Goal: Task Accomplishment & Management: Complete application form

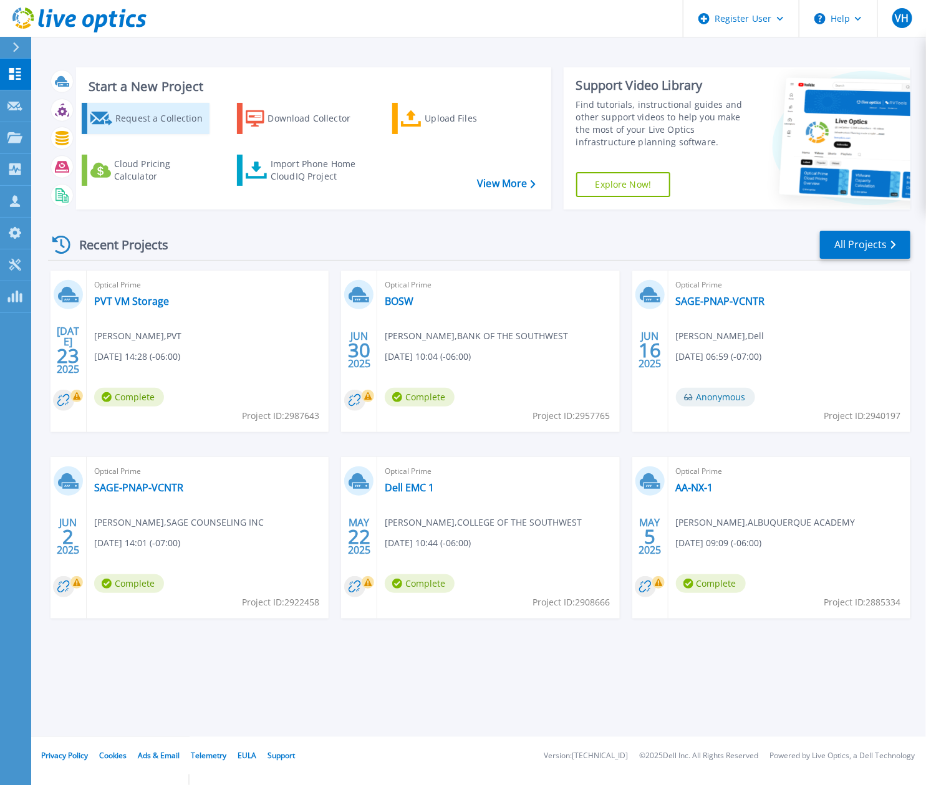
click at [157, 123] on div "Request a Collection" at bounding box center [160, 118] width 91 height 25
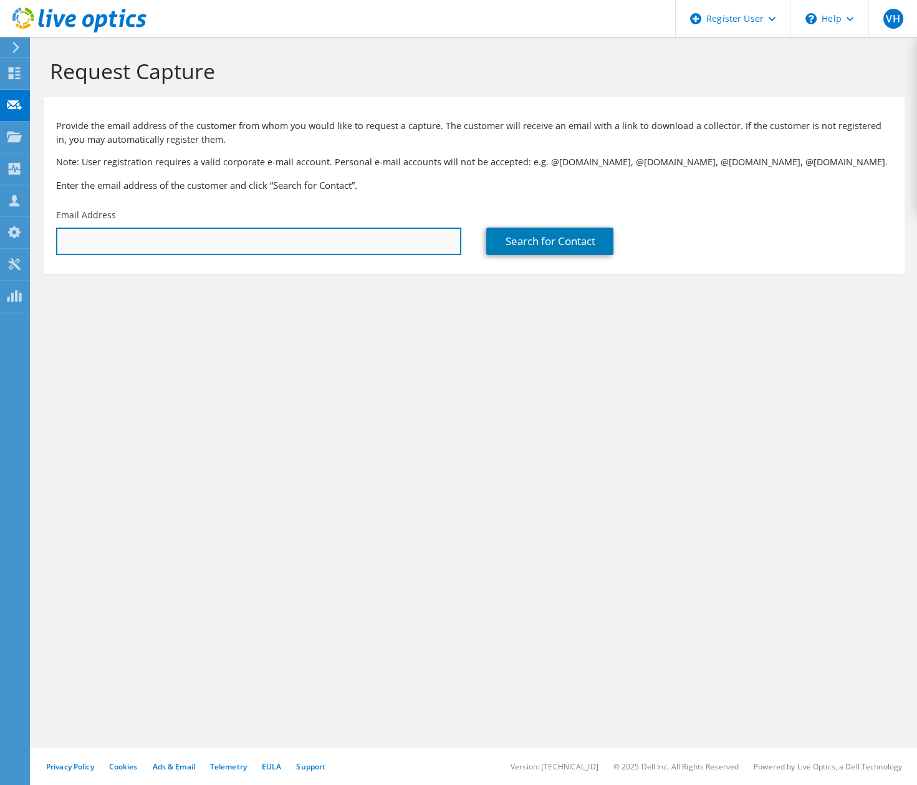
paste input "[EMAIL_ADDRESS][DOMAIN_NAME]"
type input "rmask@balsz.org"
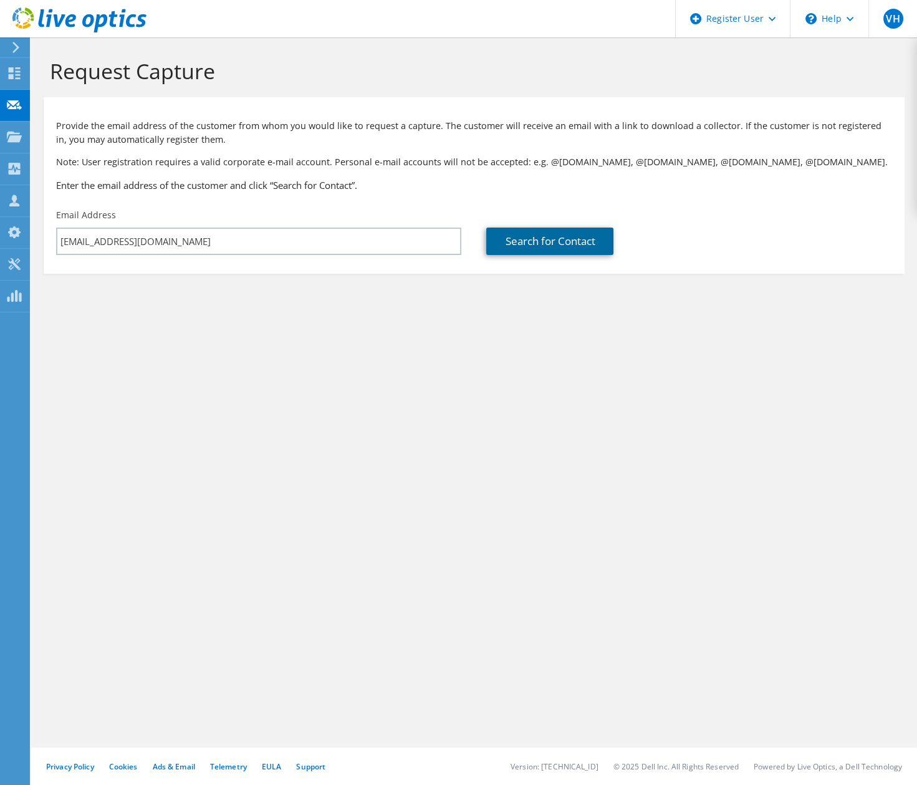
click at [526, 234] on link "Search for Contact" at bounding box center [549, 241] width 127 height 27
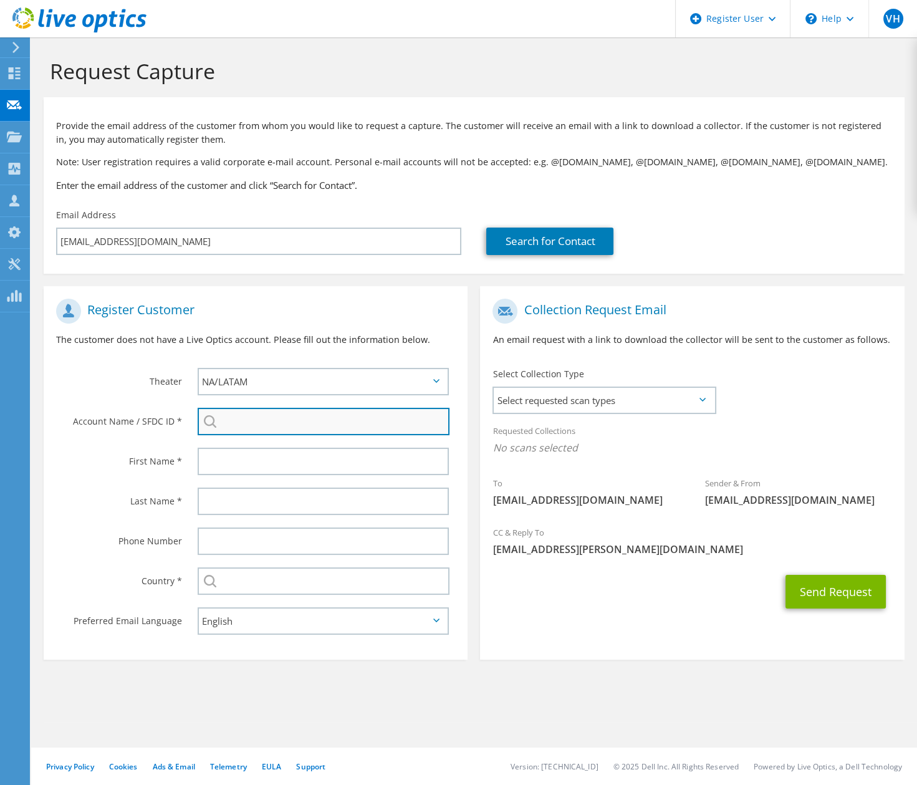
click at [241, 413] on input "search" at bounding box center [324, 421] width 252 height 27
click at [291, 438] on li "BALSZ ELEM SCHOOL DISTRICT 31 : 595680121" at bounding box center [269, 430] width 143 height 15
type input "BALSZ ELEM SCHOOL DISTRICT 31 : 595680121"
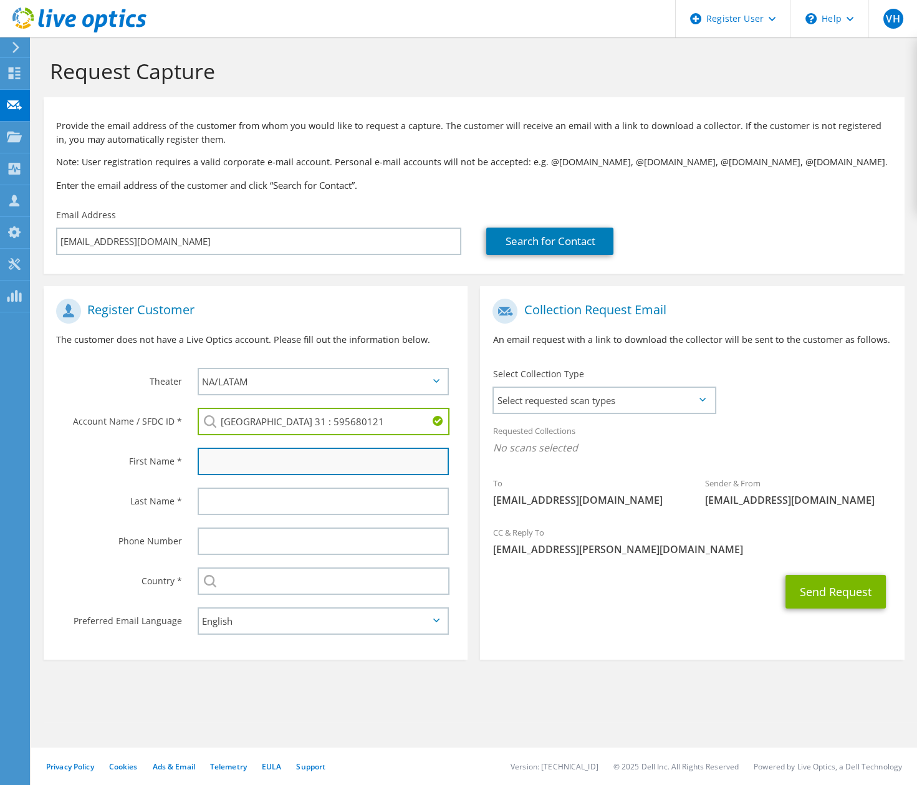
click at [272, 464] on input "text" at bounding box center [324, 461] width 252 height 27
type input "Rae"
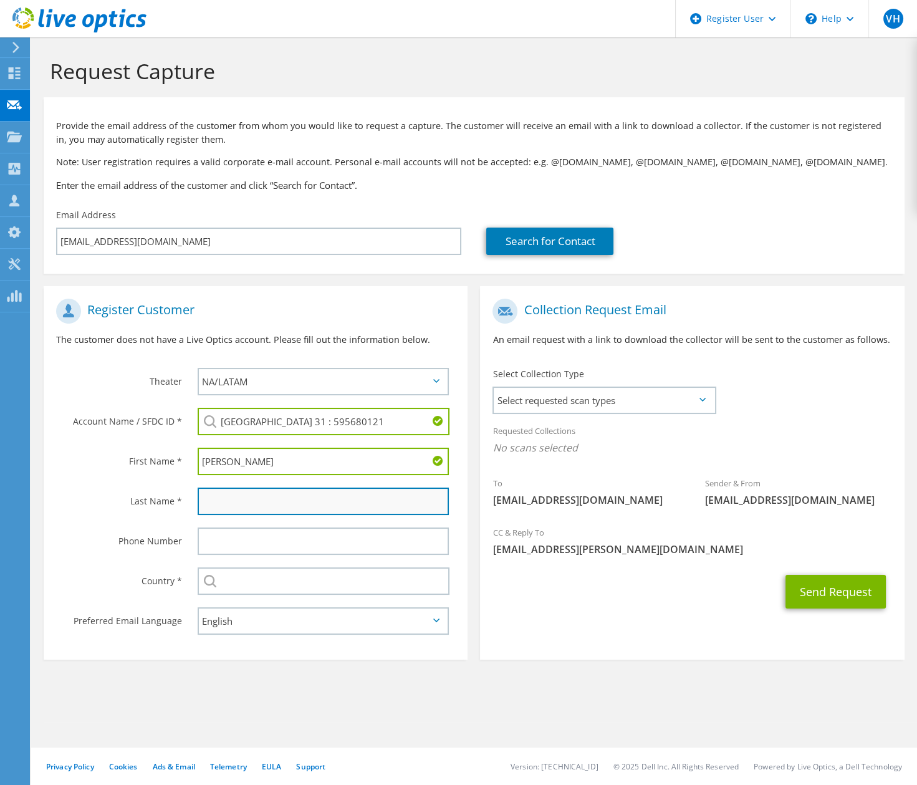
click at [286, 496] on input "text" at bounding box center [324, 501] width 252 height 27
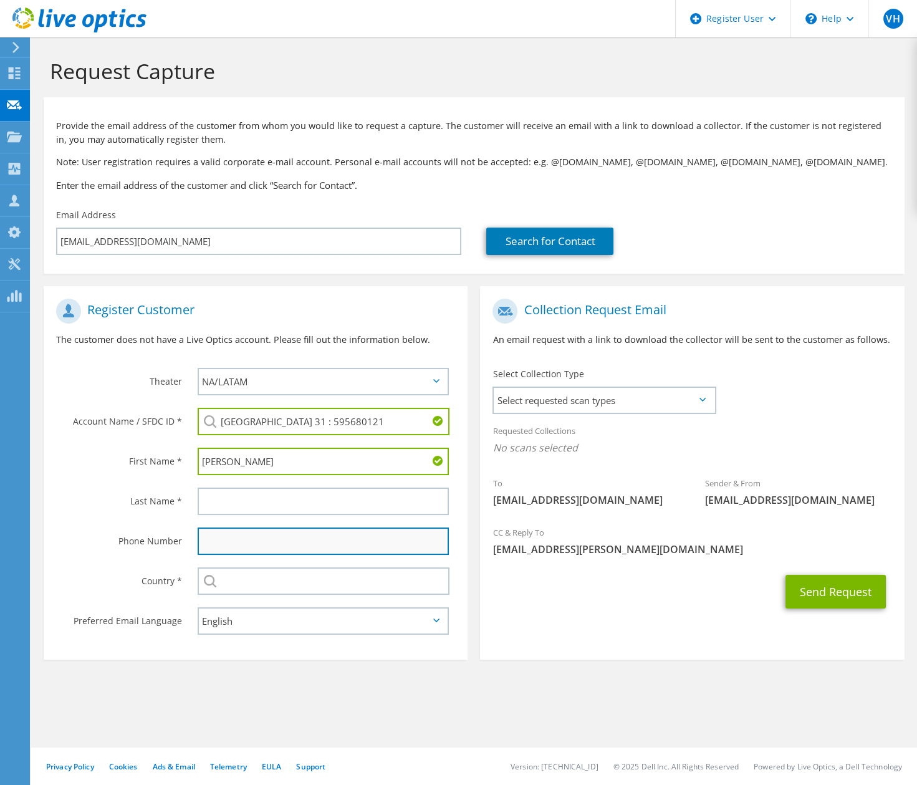
click at [203, 544] on input "text" at bounding box center [324, 540] width 252 height 27
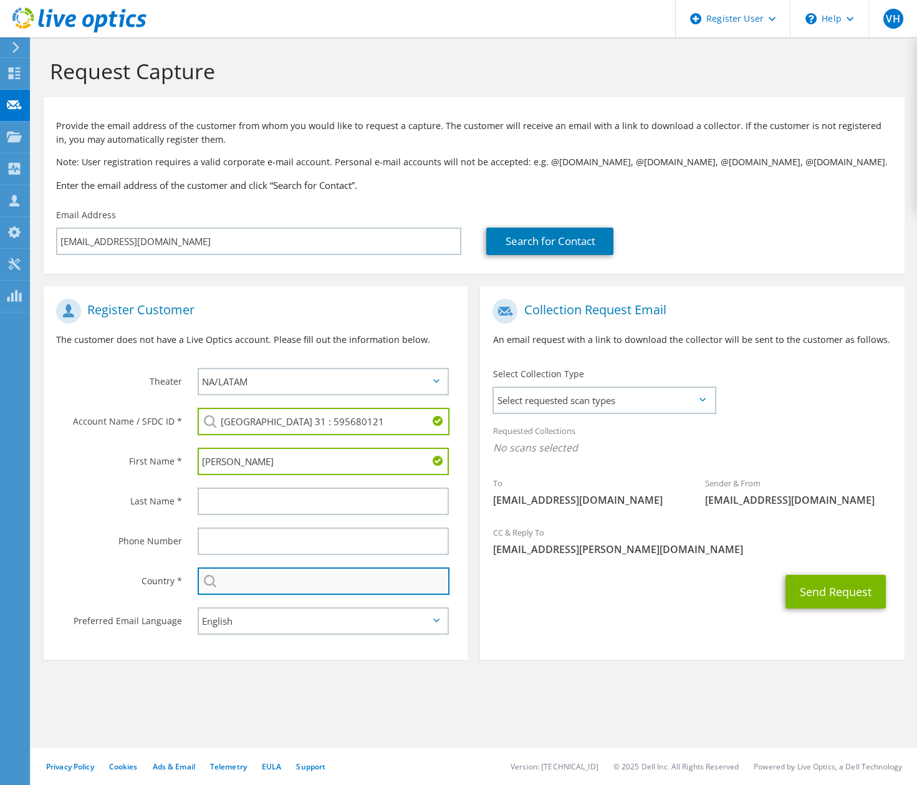
click at [434, 584] on input "text" at bounding box center [324, 580] width 252 height 27
type input "United States"
type input "Morales"
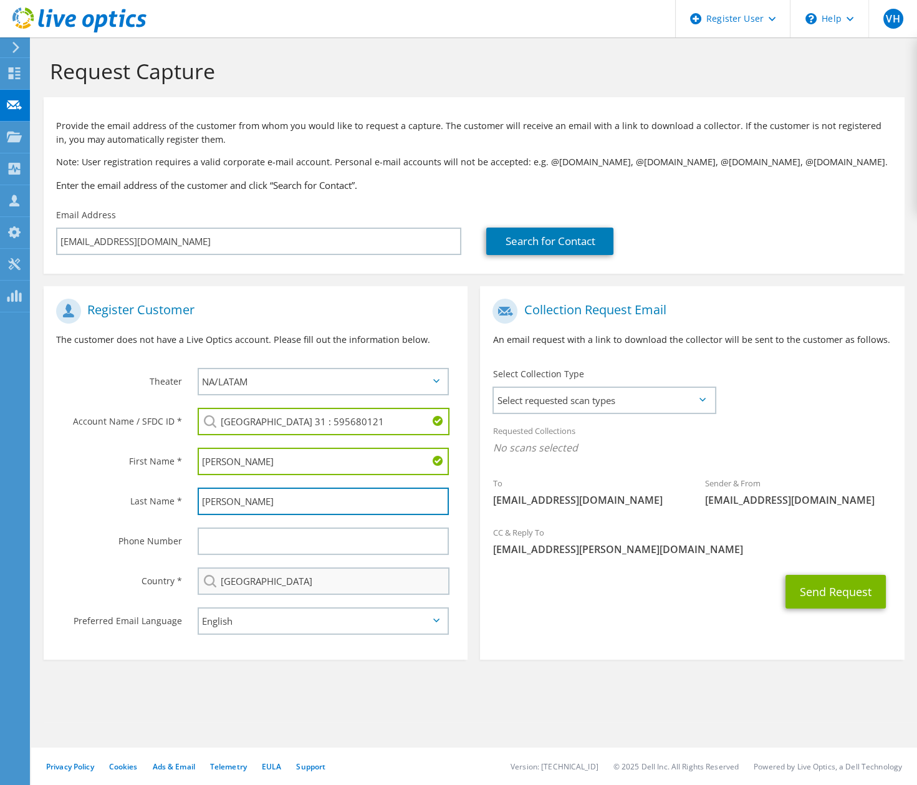
type input "4198853969"
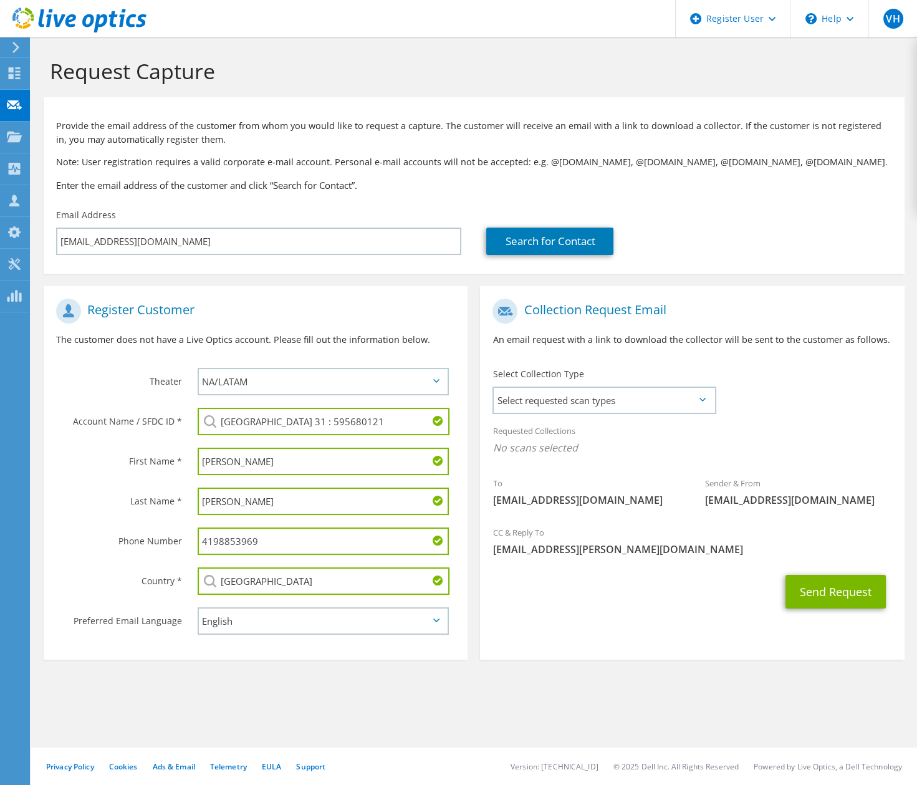
drag, startPoint x: 280, startPoint y: 544, endPoint x: 140, endPoint y: 529, distance: 140.4
click at [140, 529] on div "Phone Number 4198853969" at bounding box center [256, 541] width 424 height 40
drag, startPoint x: 279, startPoint y: 497, endPoint x: 143, endPoint y: 483, distance: 136.7
click at [146, 486] on div "Last Name * Morales" at bounding box center [256, 501] width 424 height 40
type input "Mask"
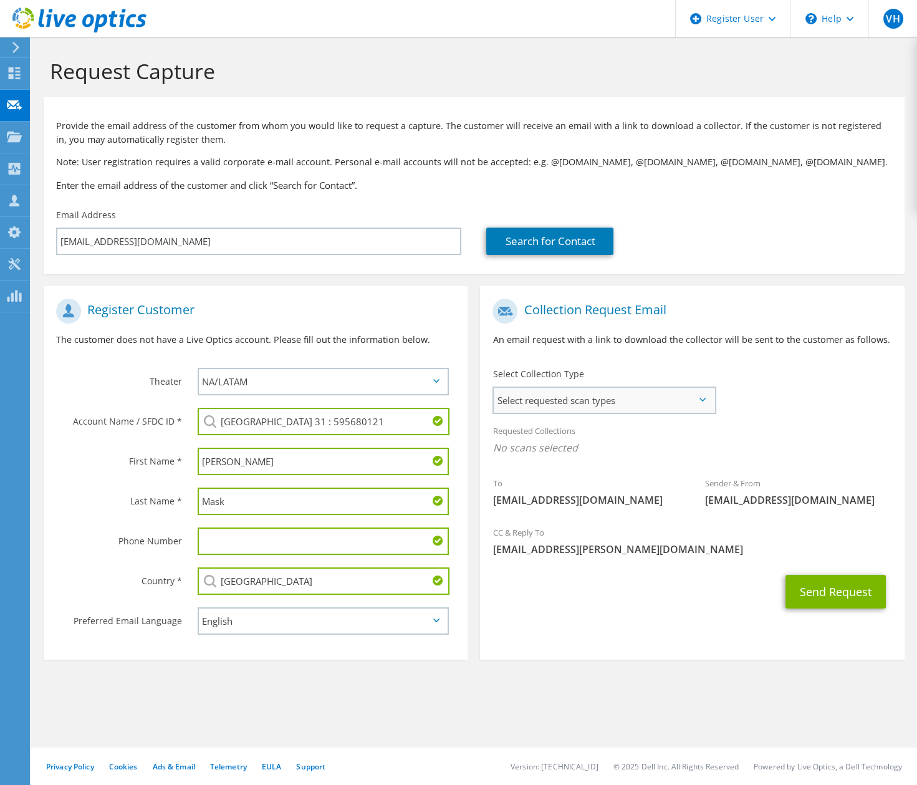
click at [623, 407] on span "Select requested scan types" at bounding box center [604, 400] width 220 height 25
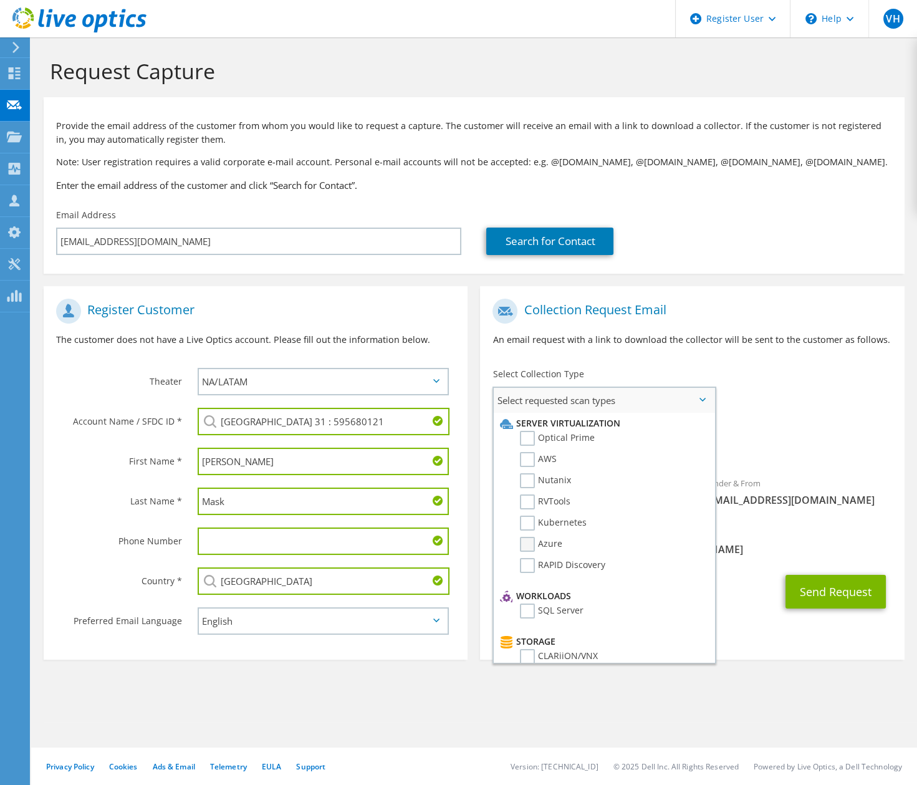
click at [526, 546] on label "Azure" at bounding box center [541, 544] width 42 height 15
click at [0, 0] on input "Azure" at bounding box center [0, 0] width 0 height 0
click at [802, 484] on div "Sender & From liveoptics@liveoptics.com" at bounding box center [799, 495] width 212 height 43
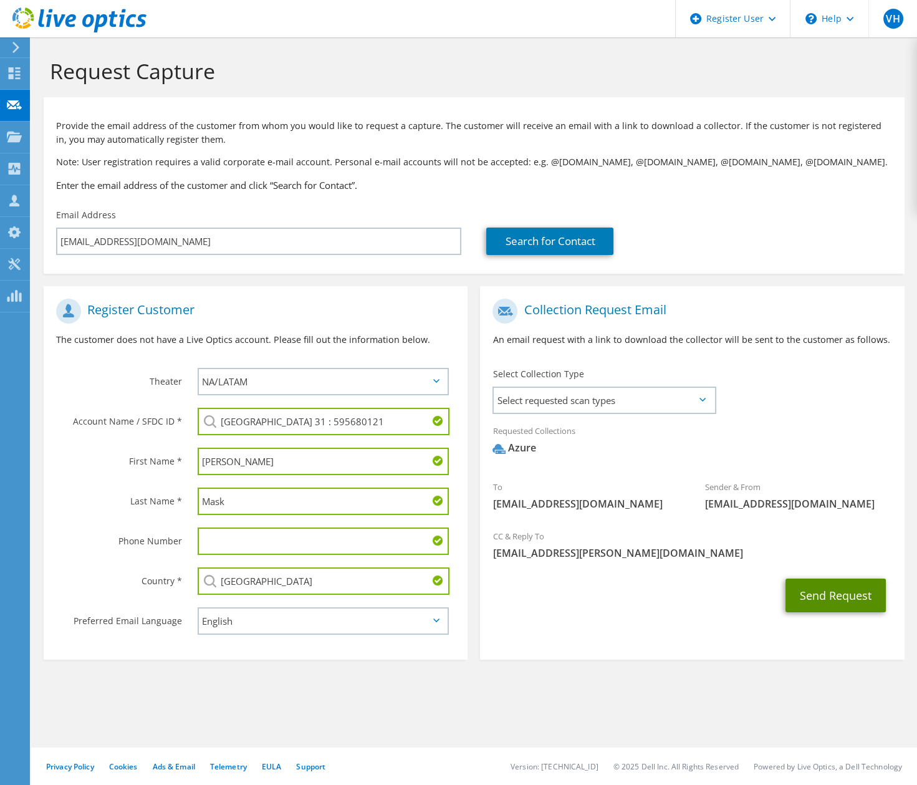
click at [830, 597] on button "Send Request" at bounding box center [836, 596] width 100 height 34
